Goal: Task Accomplishment & Management: Manage account settings

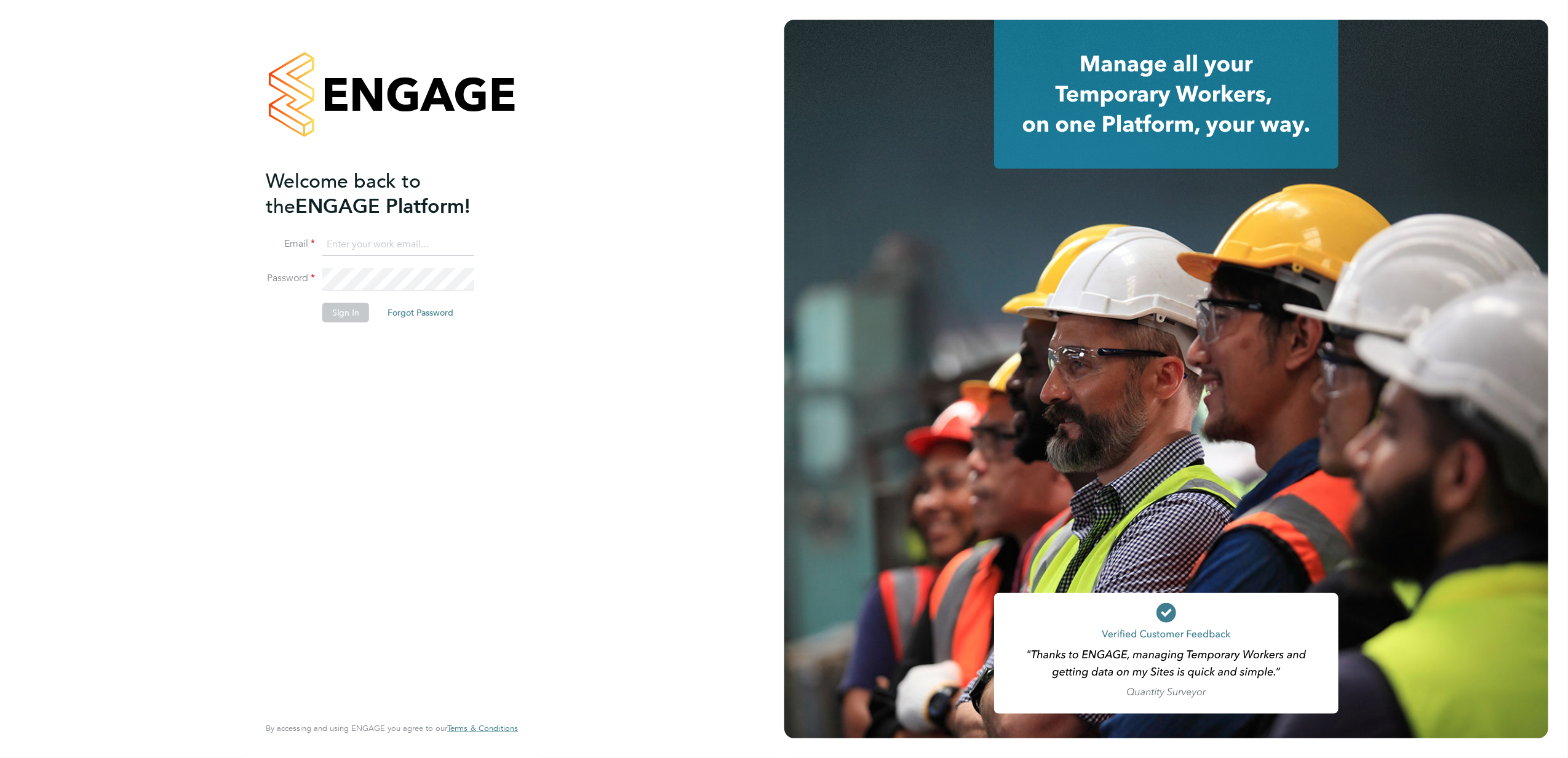
type input "robin.stockman@apleona.com"
drag, startPoint x: 401, startPoint y: 261, endPoint x: 402, endPoint y: 292, distance: 31.0
click at [402, 292] on fieldset "Email robin.stockman@apleona.com Password Sign In Forgot Password" at bounding box center [386, 284] width 240 height 101
drag, startPoint x: 402, startPoint y: 292, endPoint x: 357, endPoint y: 318, distance: 52.0
click at [357, 318] on button "Sign In" at bounding box center [345, 312] width 46 height 20
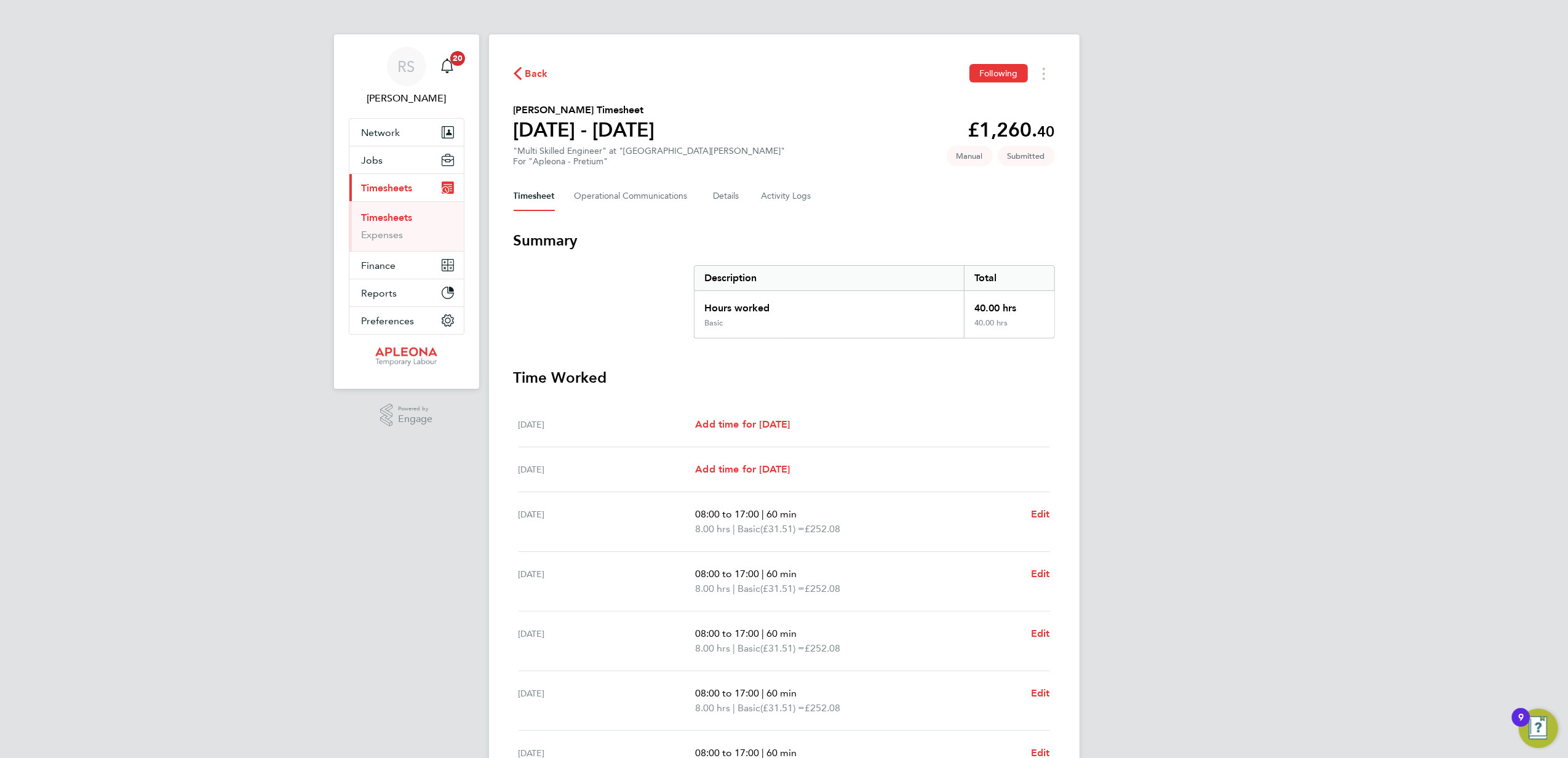
scroll to position [82, 0]
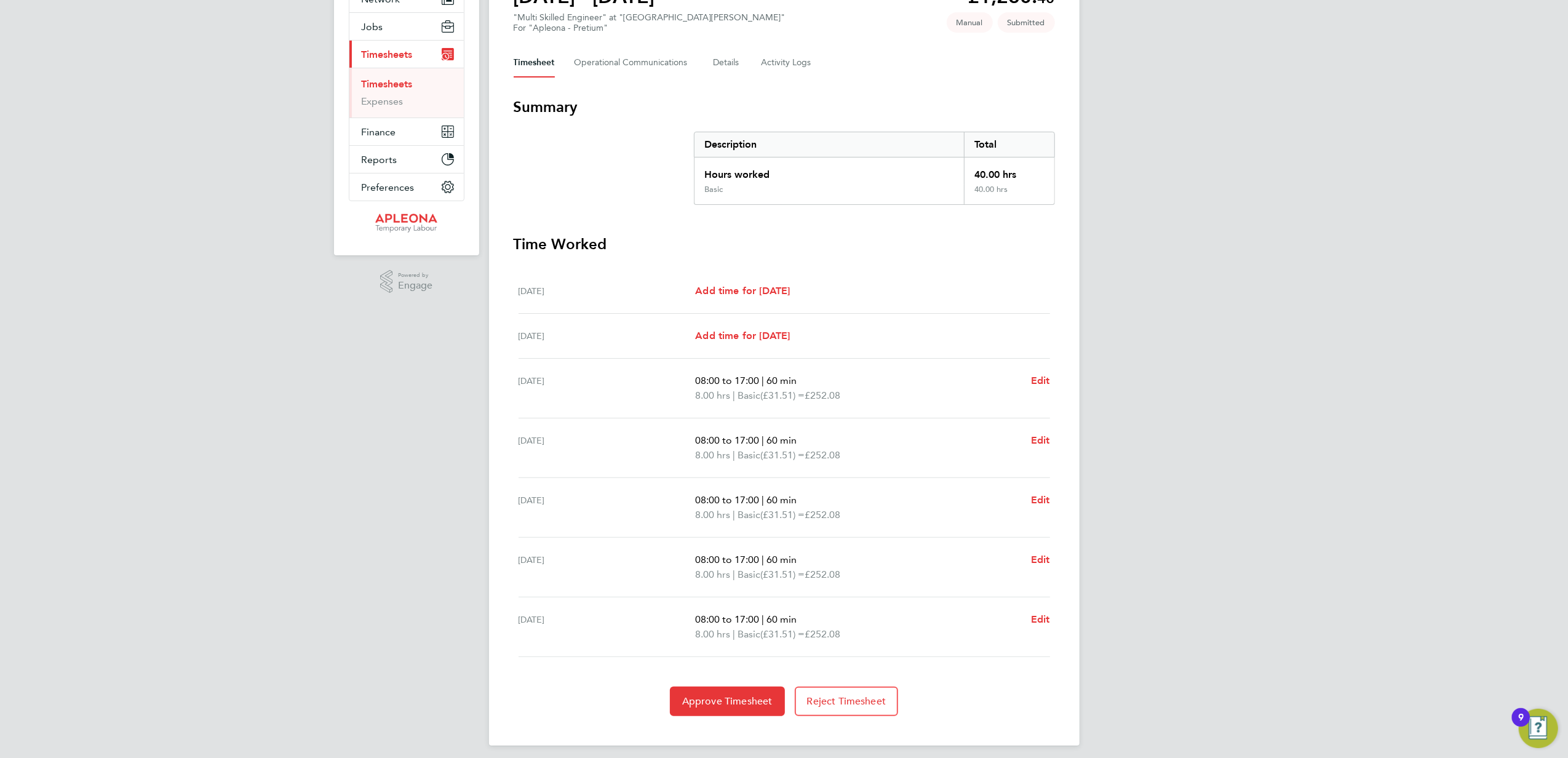
scroll to position [143, 0]
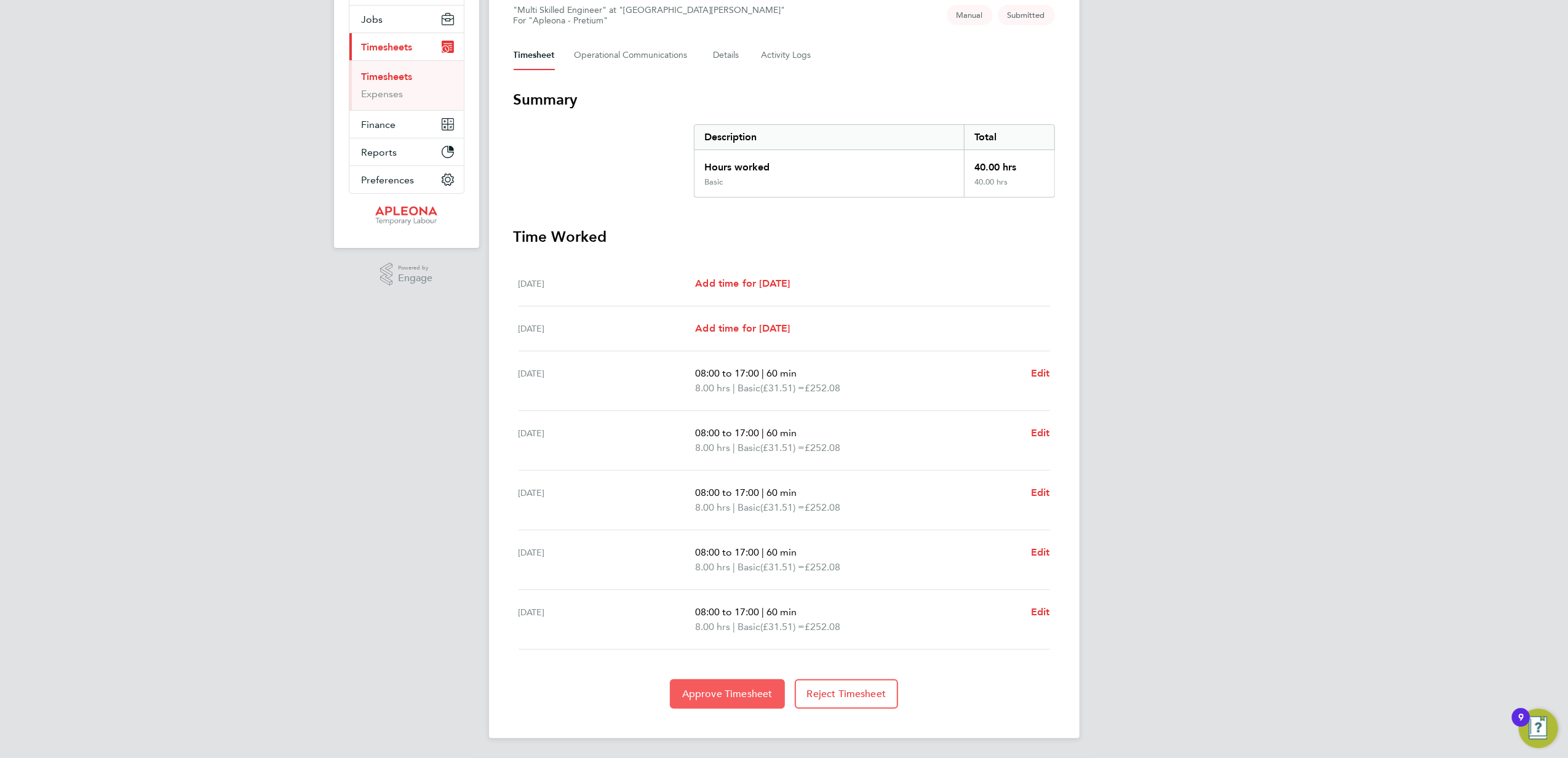
click at [749, 697] on span "Approve Timesheet" at bounding box center [728, 693] width 91 height 12
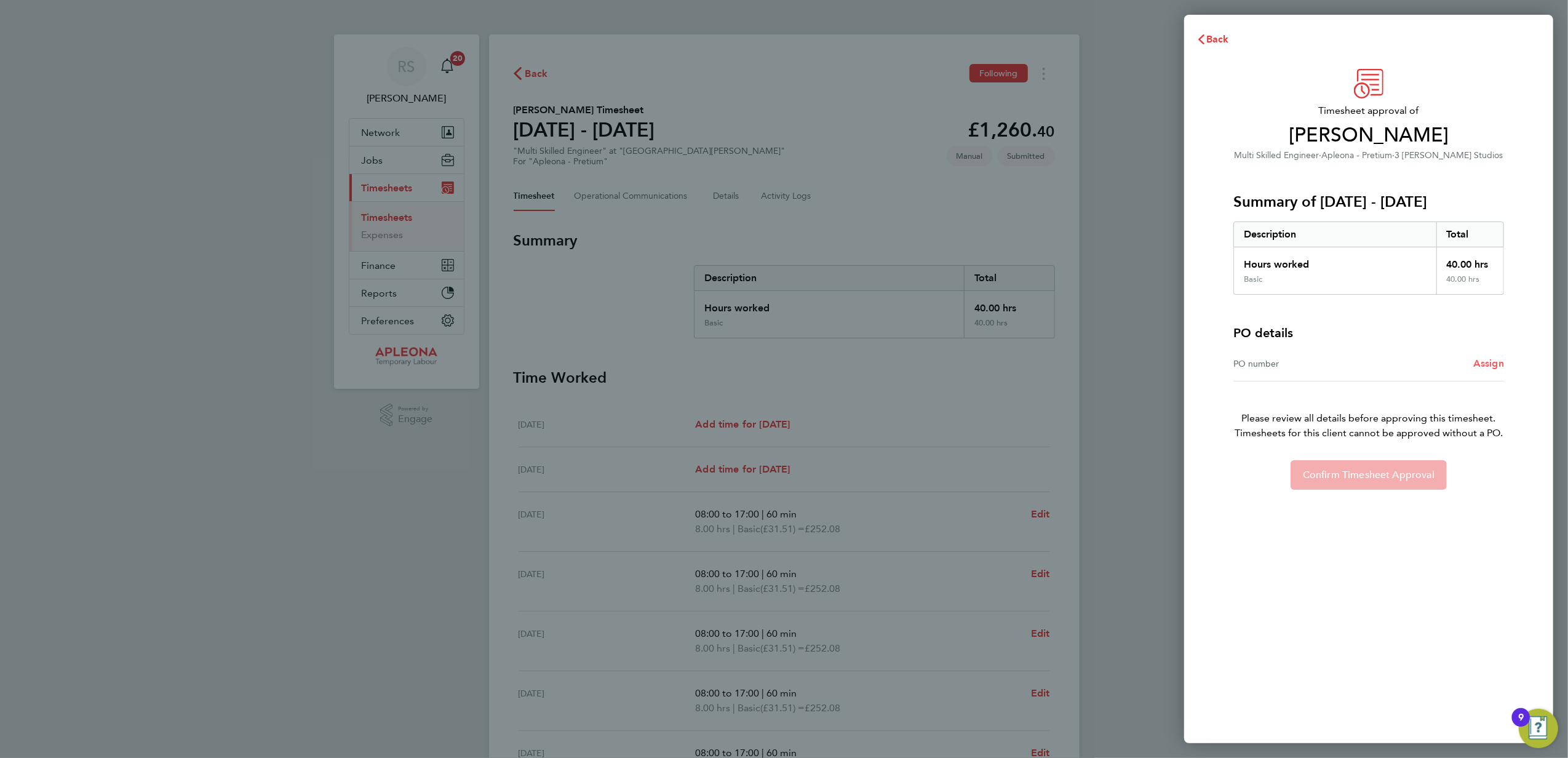
click at [1475, 360] on span "Assign" at bounding box center [1488, 363] width 31 height 12
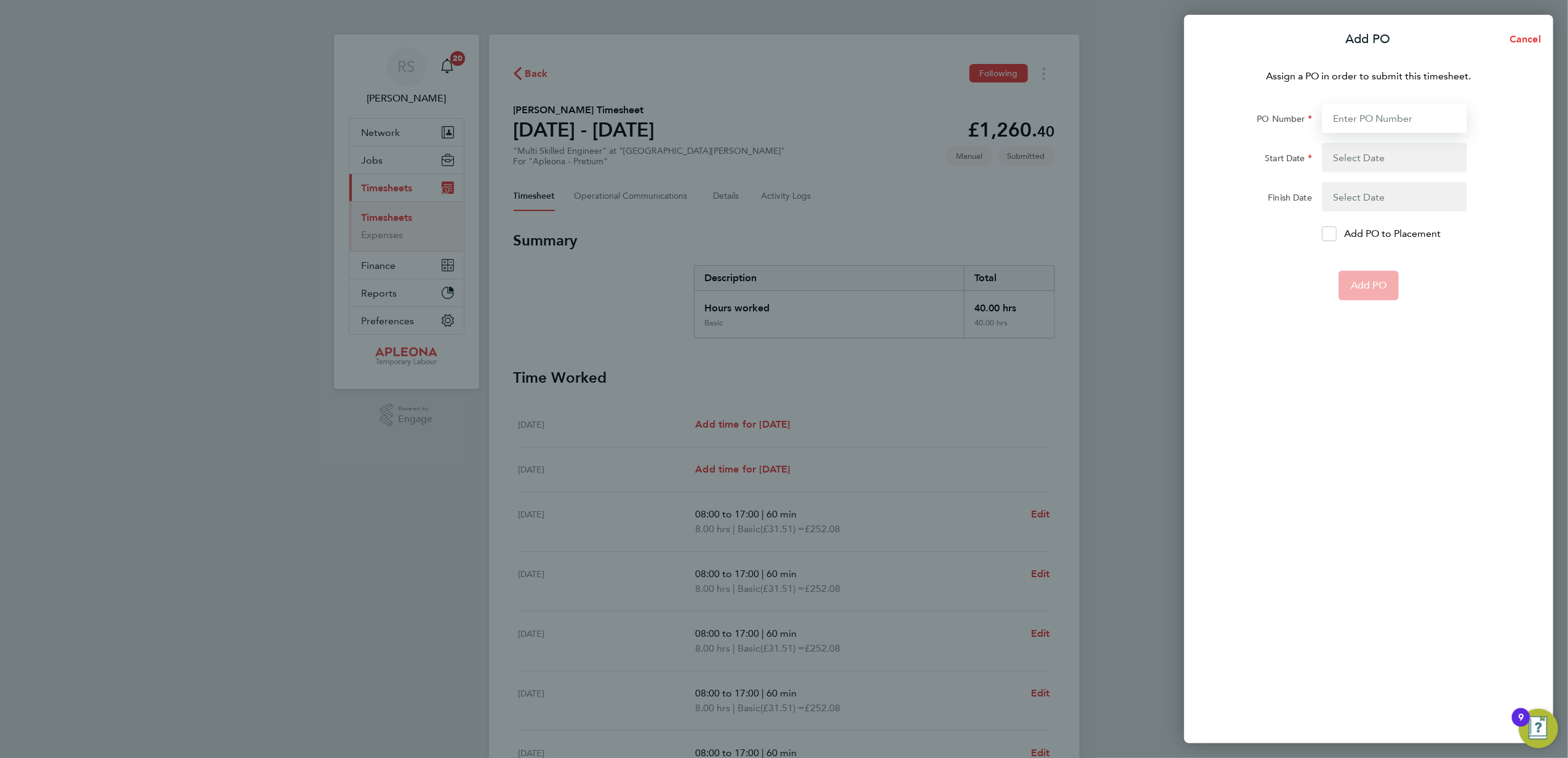
click at [1372, 120] on input "PO Number" at bounding box center [1394, 118] width 145 height 30
paste input "WA25073606"
type input "WA25073606"
click at [1364, 168] on button "button" at bounding box center [1394, 158] width 145 height 30
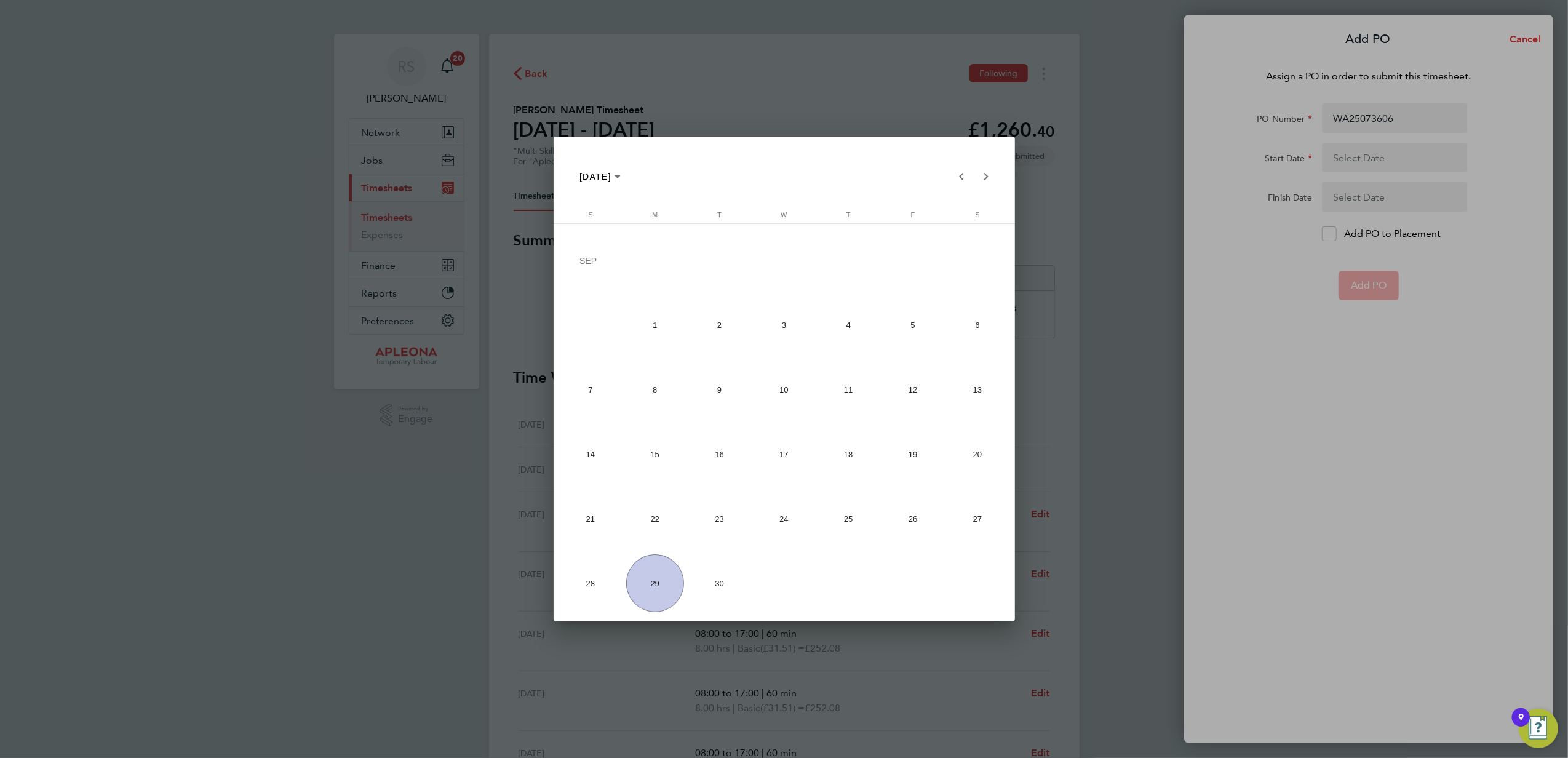
click at [640, 534] on span "22" at bounding box center [655, 518] width 58 height 58
type input "[DATE]"
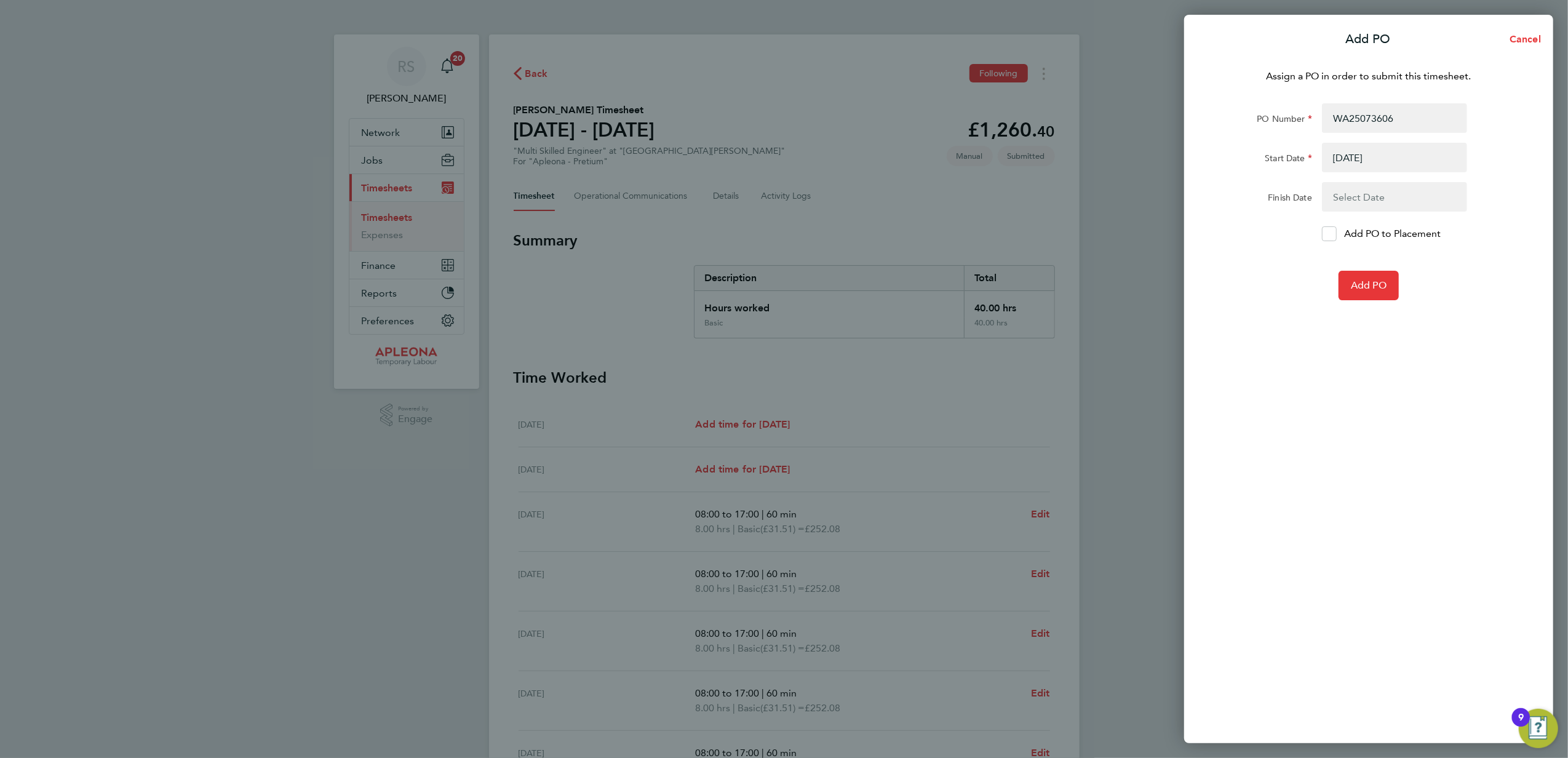
click at [1386, 202] on button "button" at bounding box center [1394, 197] width 145 height 30
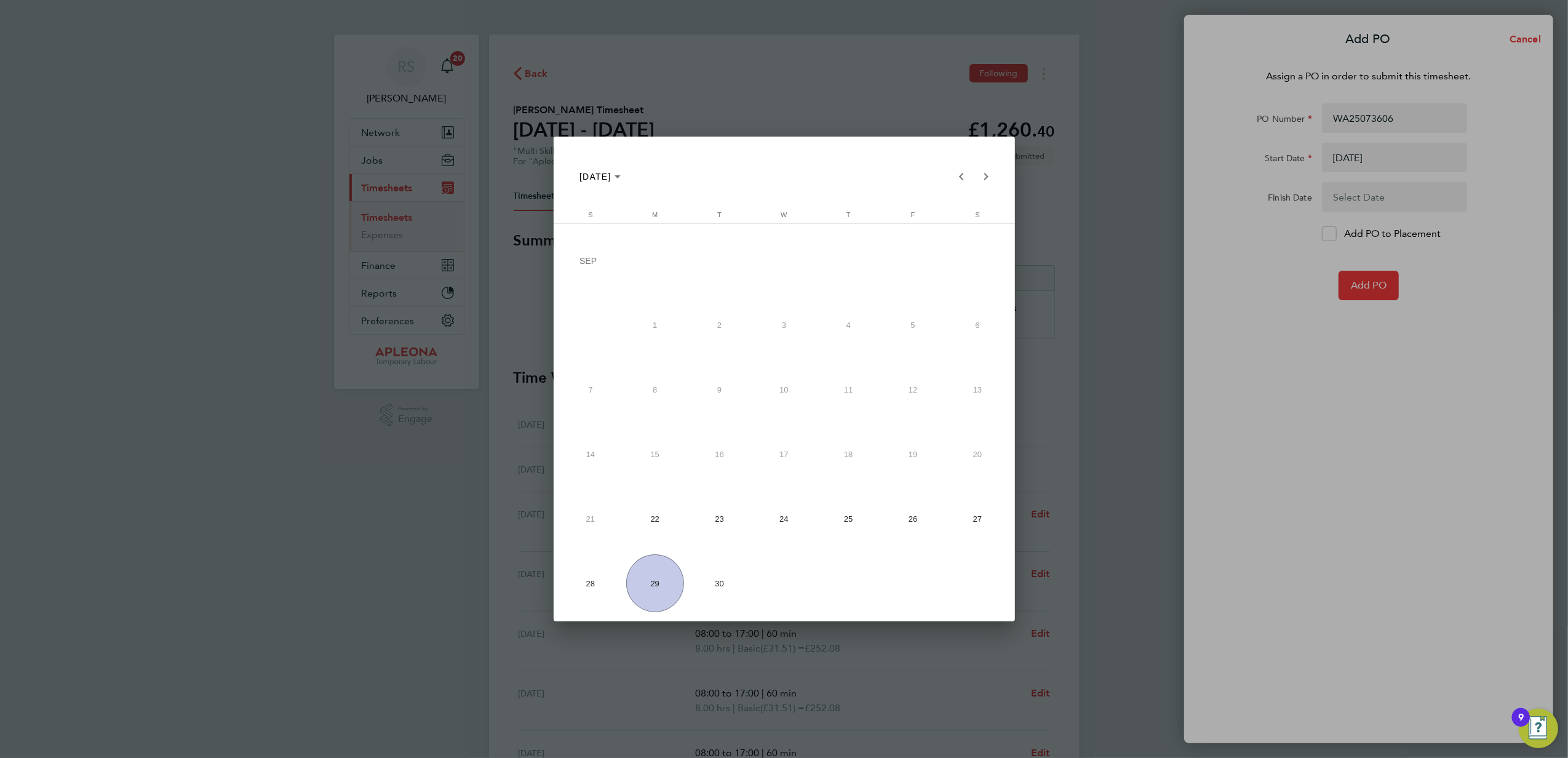
click at [890, 517] on span "26" at bounding box center [913, 518] width 58 height 58
type input "[DATE]"
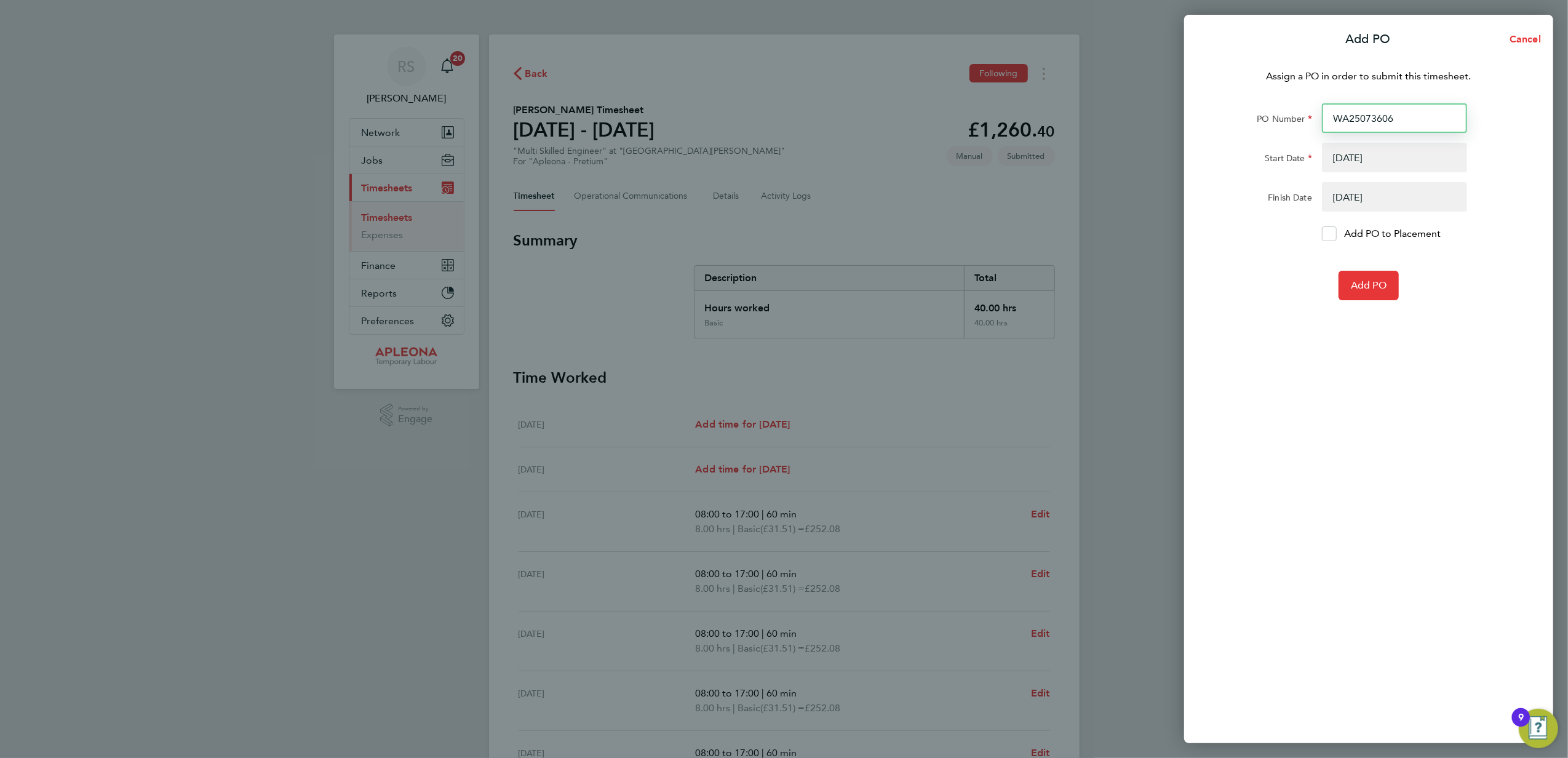
drag, startPoint x: 1408, startPoint y: 115, endPoint x: 1248, endPoint y: 118, distance: 160.0
click at [1248, 118] on div "PO Number WA25073606" at bounding box center [1369, 118] width 310 height 30
paste input "PO2526984"
type input "PO2526984"
click at [1372, 287] on span "Add PO" at bounding box center [1369, 285] width 36 height 12
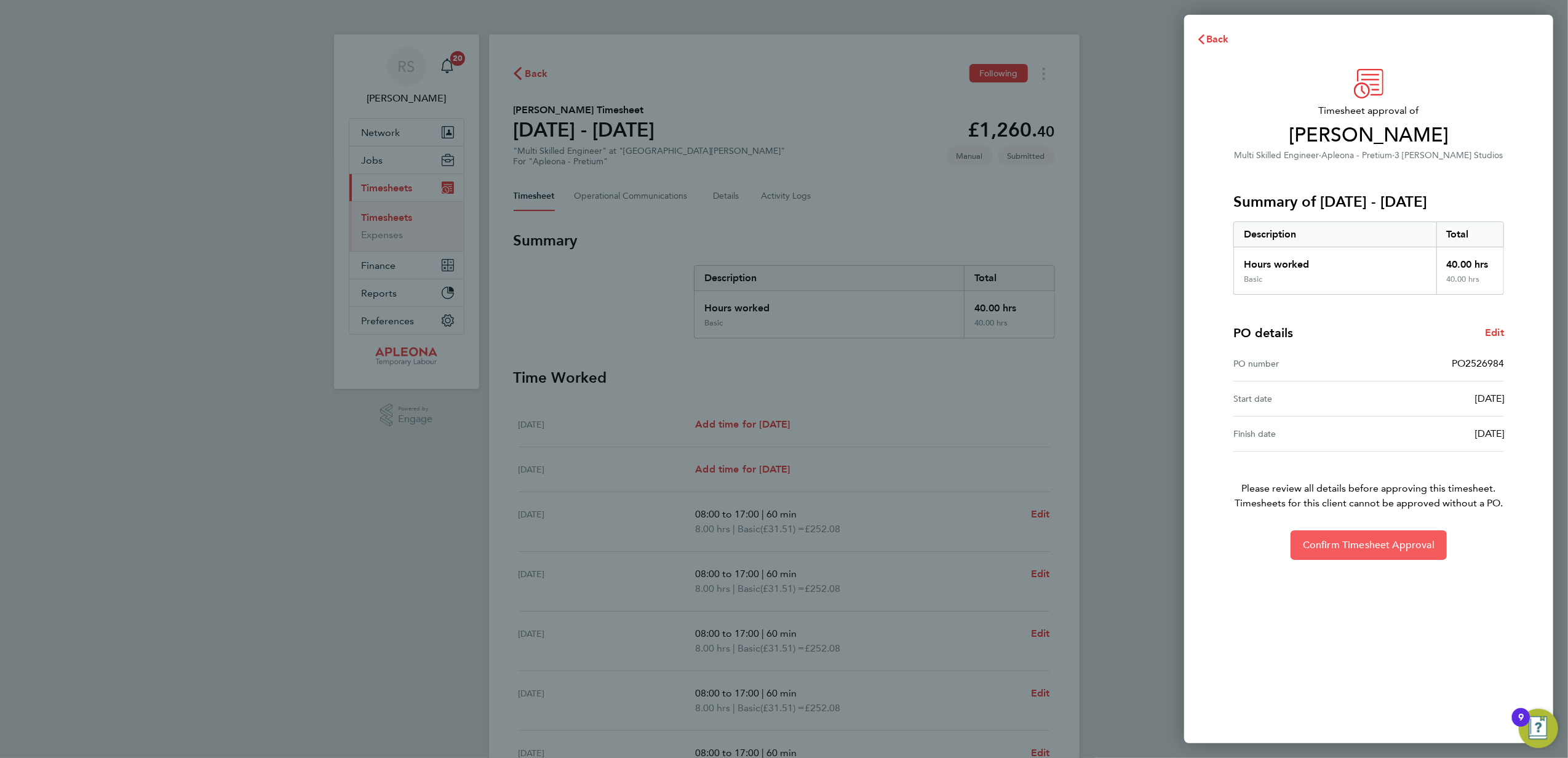
click at [1362, 550] on span "Confirm Timesheet Approval" at bounding box center [1369, 545] width 132 height 12
